Goal: Task Accomplishment & Management: Complete application form

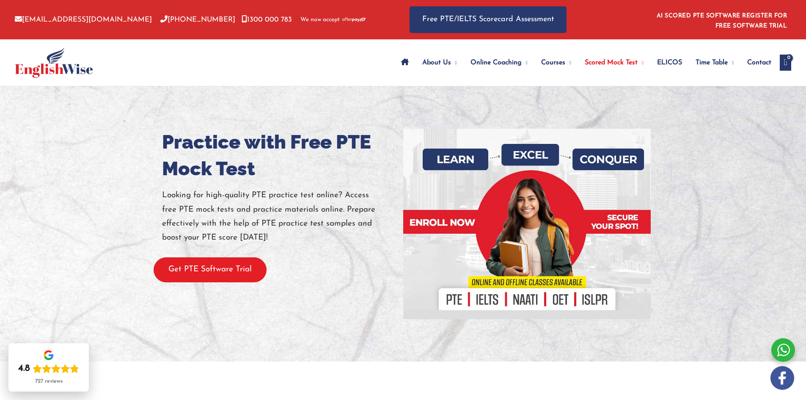
click at [203, 269] on button "Get PTE Software Trial" at bounding box center [210, 269] width 113 height 25
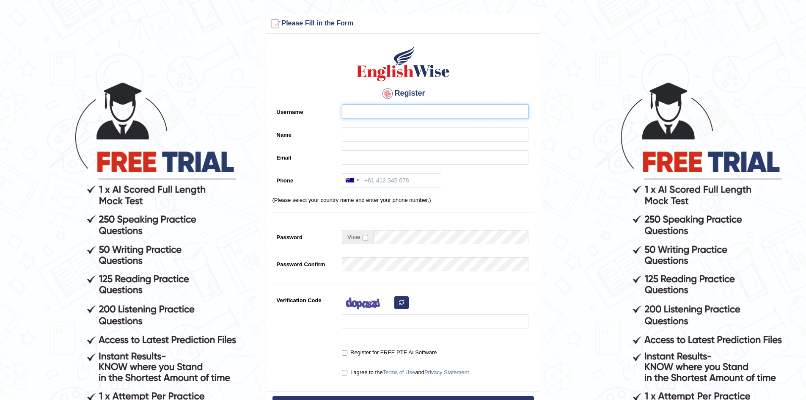
click at [358, 113] on input "Username" at bounding box center [435, 111] width 187 height 14
type input "Samy"
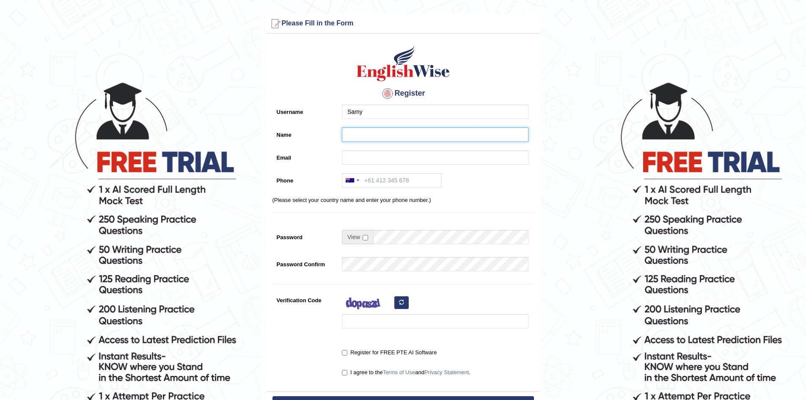
click at [360, 134] on input "Name" at bounding box center [435, 134] width 187 height 14
type input "[PERSON_NAME]"
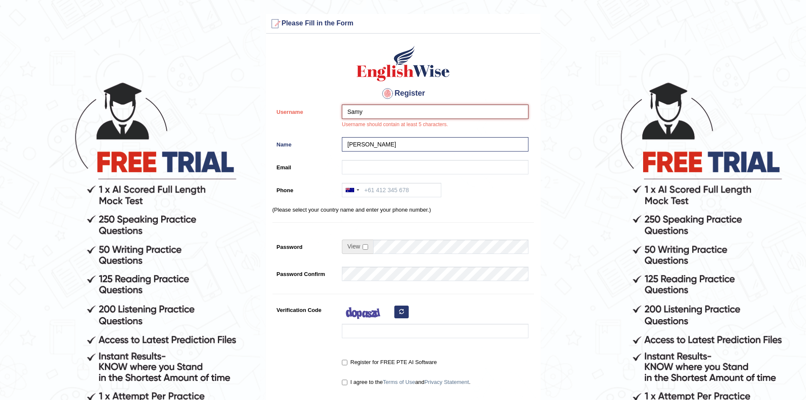
click at [381, 113] on input "Samy" at bounding box center [435, 111] width 187 height 14
type input "S"
type input "samyhanna"
click at [503, 82] on div "Register Username samyhanna Username should contain at least 5 characters. Name…" at bounding box center [403, 219] width 274 height 363
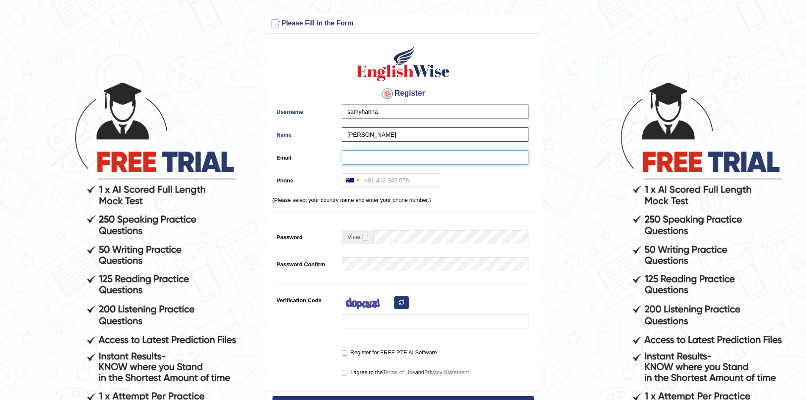
click at [366, 154] on input "Email" at bounding box center [435, 157] width 187 height 14
type input "samyebrahim@gmail.com"
click at [359, 180] on div at bounding box center [351, 180] width 19 height 14
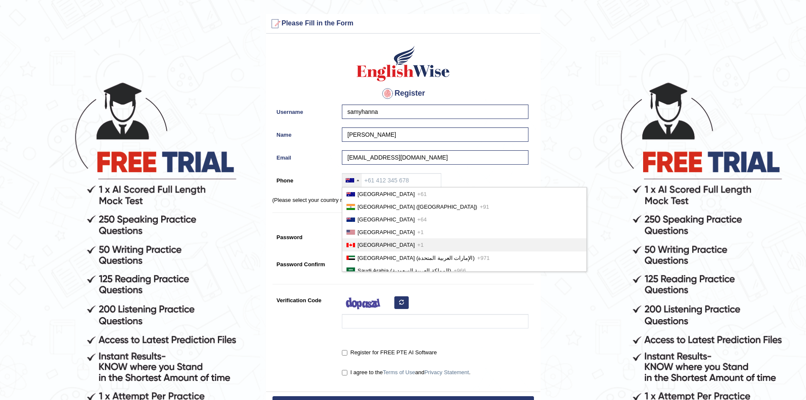
click at [368, 246] on span "Canada" at bounding box center [385, 245] width 57 height 6
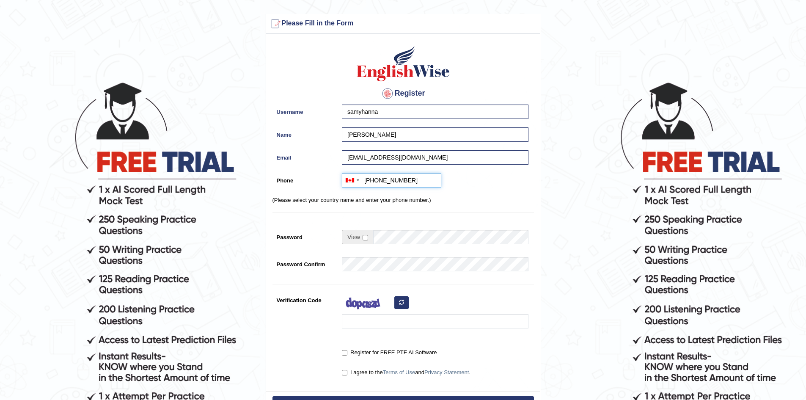
type input "+16472296726"
click at [487, 190] on div "Australia +61 India (भारत) +91 New Zealand +64 United States +1 Canada +1 Unite…" at bounding box center [433, 182] width 191 height 19
click at [567, 261] on form "Please fix the following errors: Please Fill in the Form Register Username samy…" at bounding box center [402, 237] width 803 height 447
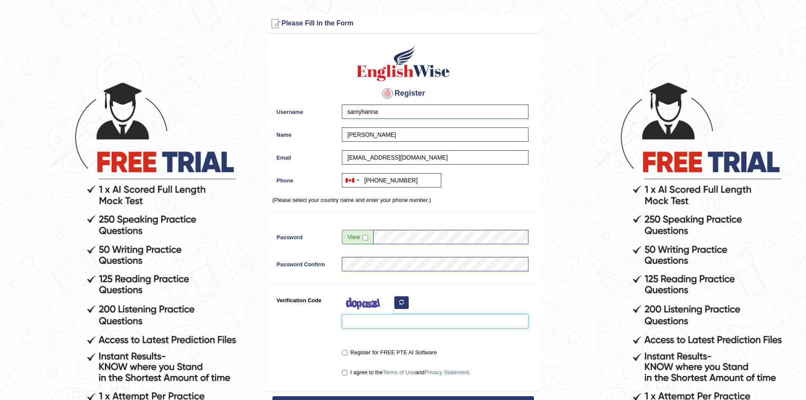
click at [357, 321] on input "Verification Code" at bounding box center [435, 321] width 187 height 14
type input "sihhbn"
click at [576, 307] on form "Please fix the following errors: Please Fill in the Form Register Username samy…" at bounding box center [402, 237] width 803 height 447
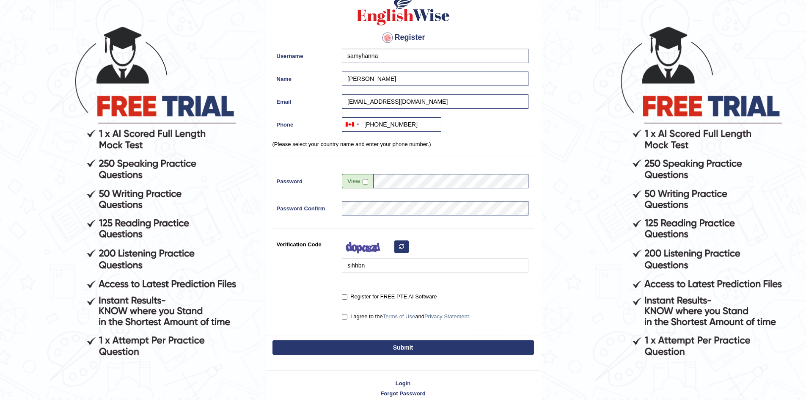
scroll to position [85, 0]
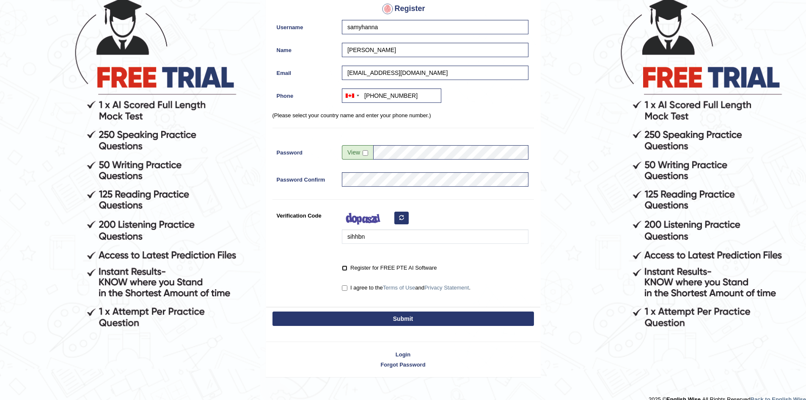
click at [345, 267] on input "Register for FREE PTE AI Software" at bounding box center [344, 267] width 5 height 5
checkbox input "true"
click at [343, 288] on input "I agree to the Terms of Use and Privacy Statement ." at bounding box center [344, 287] width 5 height 5
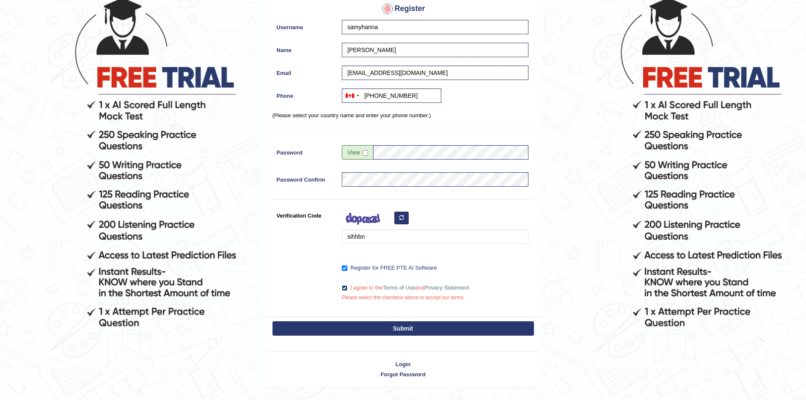
click at [345, 288] on input "I agree to the Terms of Use and Privacy Statement ." at bounding box center [344, 287] width 5 height 5
checkbox input "true"
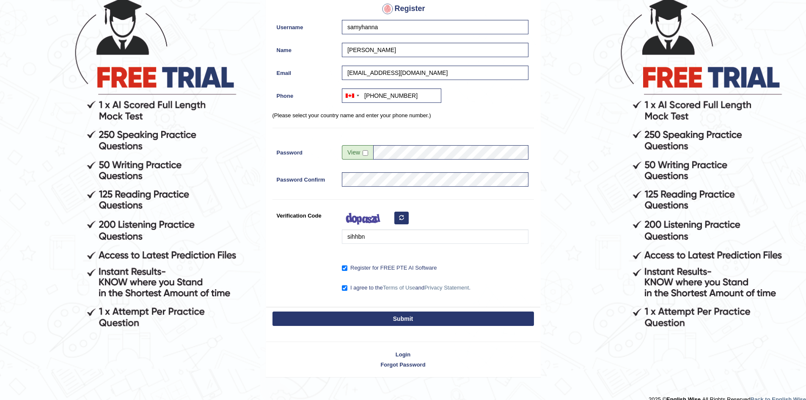
click at [400, 320] on button "Submit" at bounding box center [402, 318] width 261 height 14
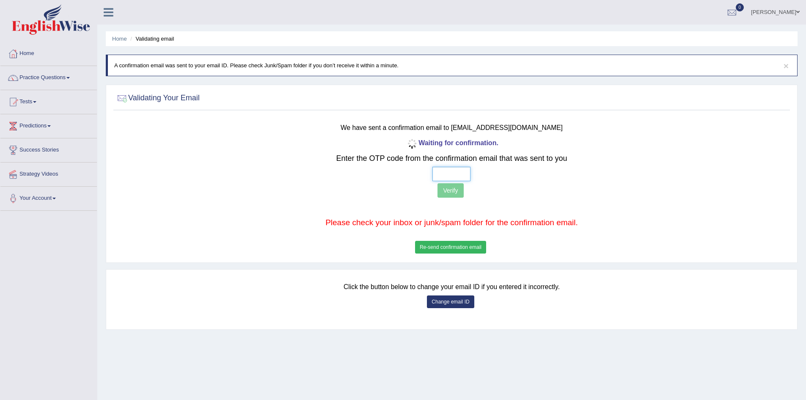
click at [444, 171] on input "text" at bounding box center [451, 174] width 38 height 14
type input "6 3 5 6"
click at [448, 190] on button "Verify" at bounding box center [450, 190] width 26 height 14
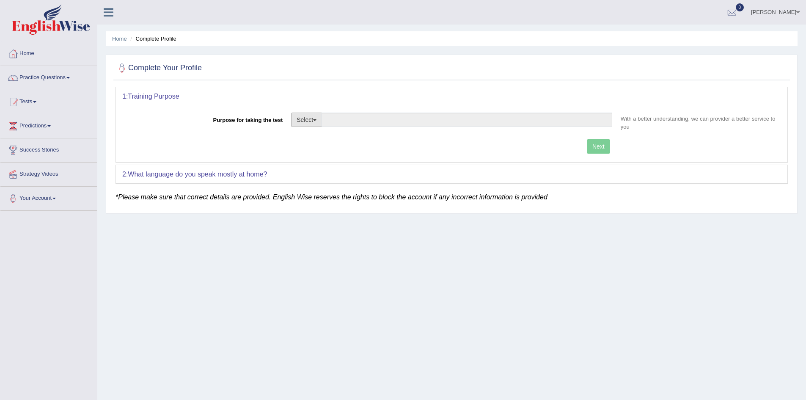
click at [318, 119] on button "Select" at bounding box center [306, 120] width 31 height 14
click at [313, 148] on link "Permanent Residency" at bounding box center [328, 148] width 75 height 11
type input "Permanent Residency"
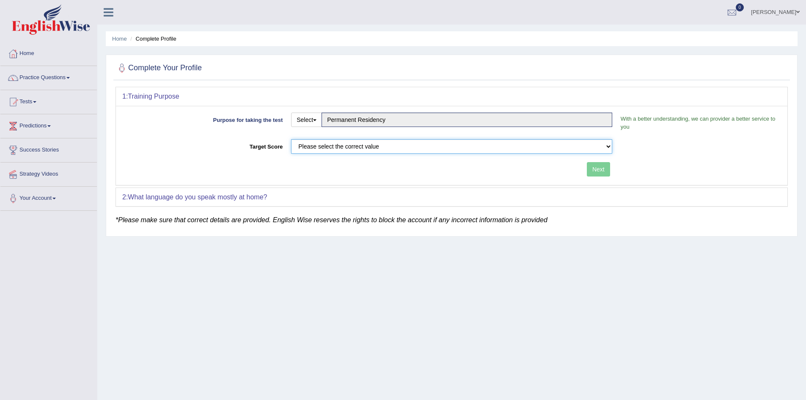
click at [610, 147] on select "Please select the correct value 50 (6 bands) 58 (6.5 bands) 65 (7 bands) 79 (8 …" at bounding box center [451, 146] width 321 height 14
select select "65"
click at [291, 139] on select "Please select the correct value 50 (6 bands) 58 (6.5 bands) 65 (7 bands) 79 (8 …" at bounding box center [451, 146] width 321 height 14
click at [286, 193] on div "2: What language do you speak mostly at home?" at bounding box center [451, 197] width 671 height 19
click at [271, 215] on p "*Please make sure that correct details are provided. English Wise reserves the …" at bounding box center [451, 220] width 672 height 10
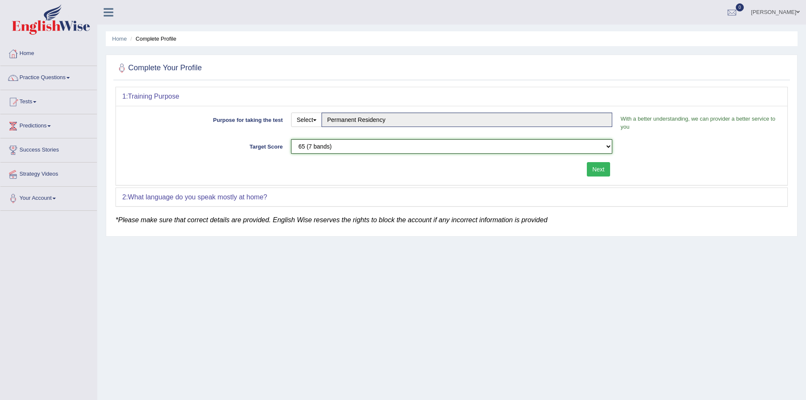
click at [608, 146] on select "Please select the correct value 50 (6 bands) 58 (6.5 bands) 65 (7 bands) 79 (8 …" at bounding box center [451, 146] width 321 height 14
click at [291, 139] on select "Please select the correct value 50 (6 bands) 58 (6.5 bands) 65 (7 bands) 79 (8 …" at bounding box center [451, 146] width 321 height 14
click at [349, 197] on div "2: What language do you speak mostly at home?" at bounding box center [451, 197] width 671 height 19
click at [595, 167] on button "Next" at bounding box center [598, 169] width 23 height 14
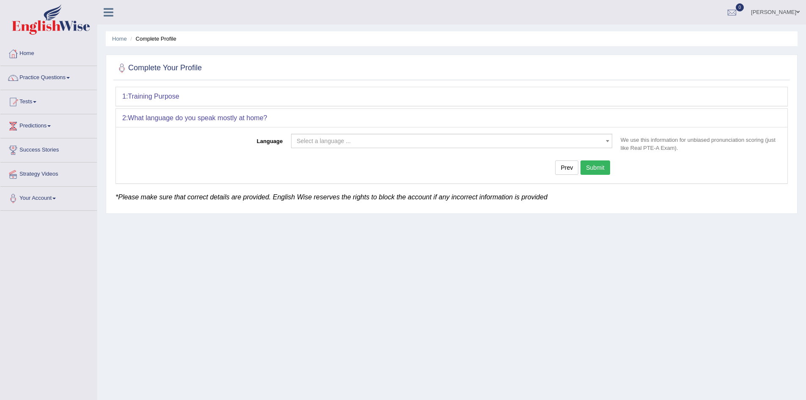
click at [222, 97] on div "1: Training Purpose" at bounding box center [451, 96] width 671 height 19
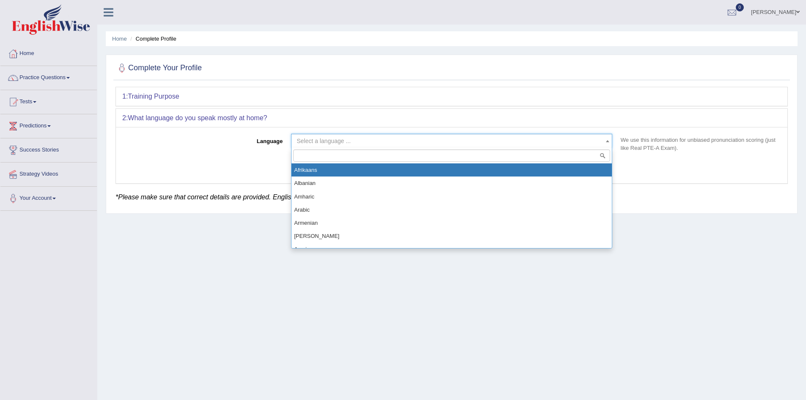
click at [314, 141] on span "Select a language ..." at bounding box center [323, 140] width 54 height 7
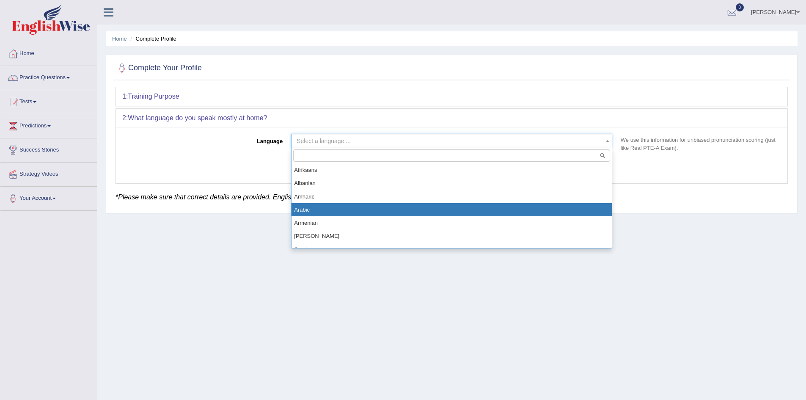
select select "Arabic"
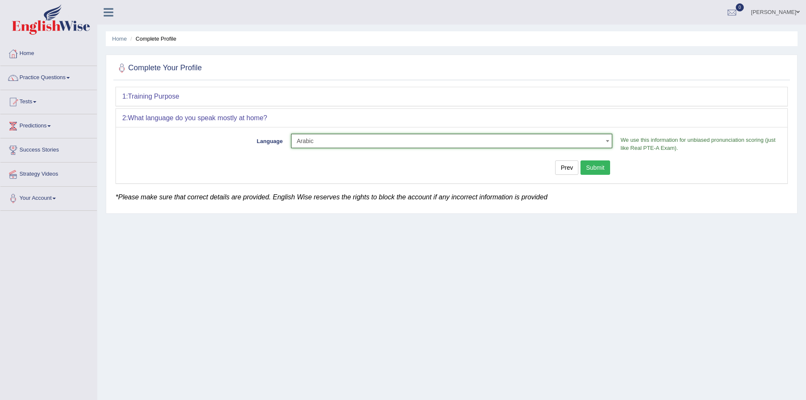
drag, startPoint x: 364, startPoint y: 242, endPoint x: 343, endPoint y: 299, distance: 60.9
drag, startPoint x: 343, startPoint y: 299, endPoint x: 225, endPoint y: 295, distance: 117.2
click at [225, 295] on div "Home Complete Profile Complete Your Profile 1: Training Purpose Purpose for tak…" at bounding box center [451, 211] width 708 height 423
click at [595, 166] on button "Submit" at bounding box center [595, 167] width 30 height 14
